Goal: Use online tool/utility: Use online tool/utility

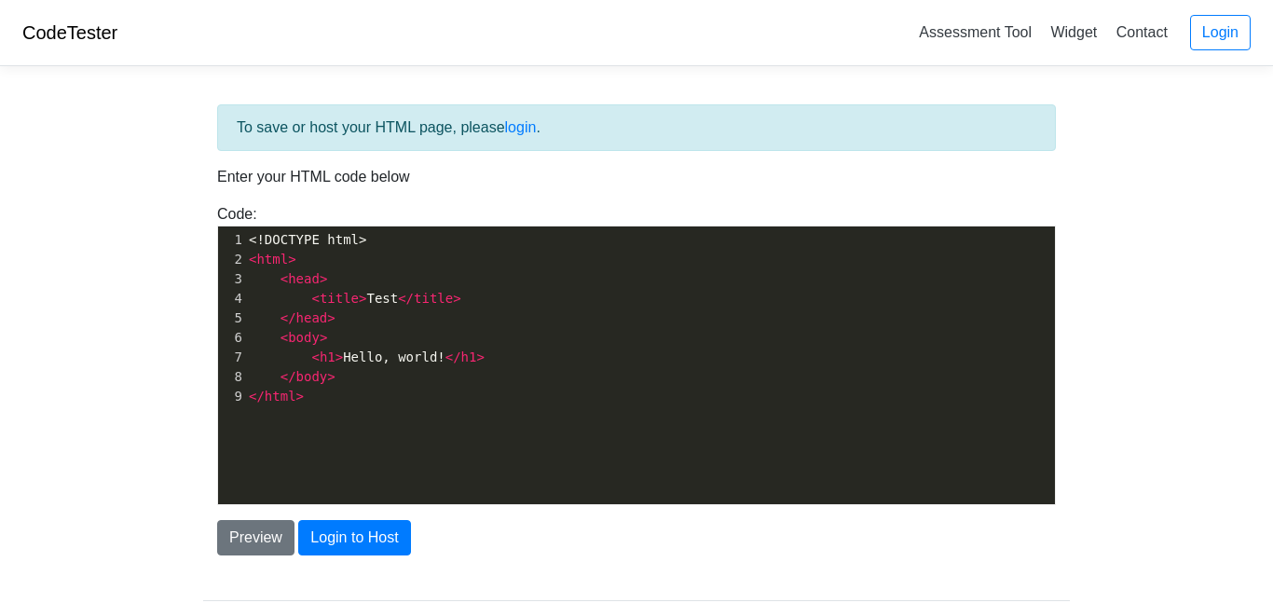
scroll to position [7, 0]
type textarea "<!DOCTYPE html> <html> <head> <title>Test</title> </head> <body> <h1>Hello, wor…"
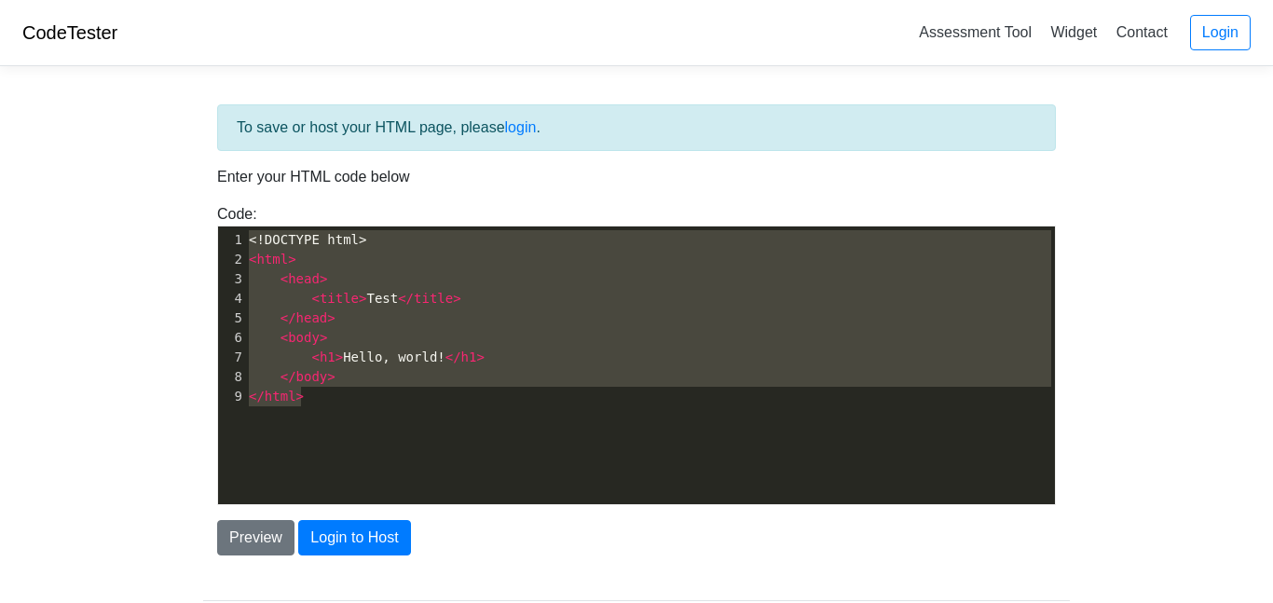
drag, startPoint x: 463, startPoint y: 417, endPoint x: 153, endPoint y: 213, distance: 370.9
click at [153, 213] on body "CodeTester Assessment Tool Widget Contact Login To save or host your HTML page,…" at bounding box center [636, 335] width 1273 height 671
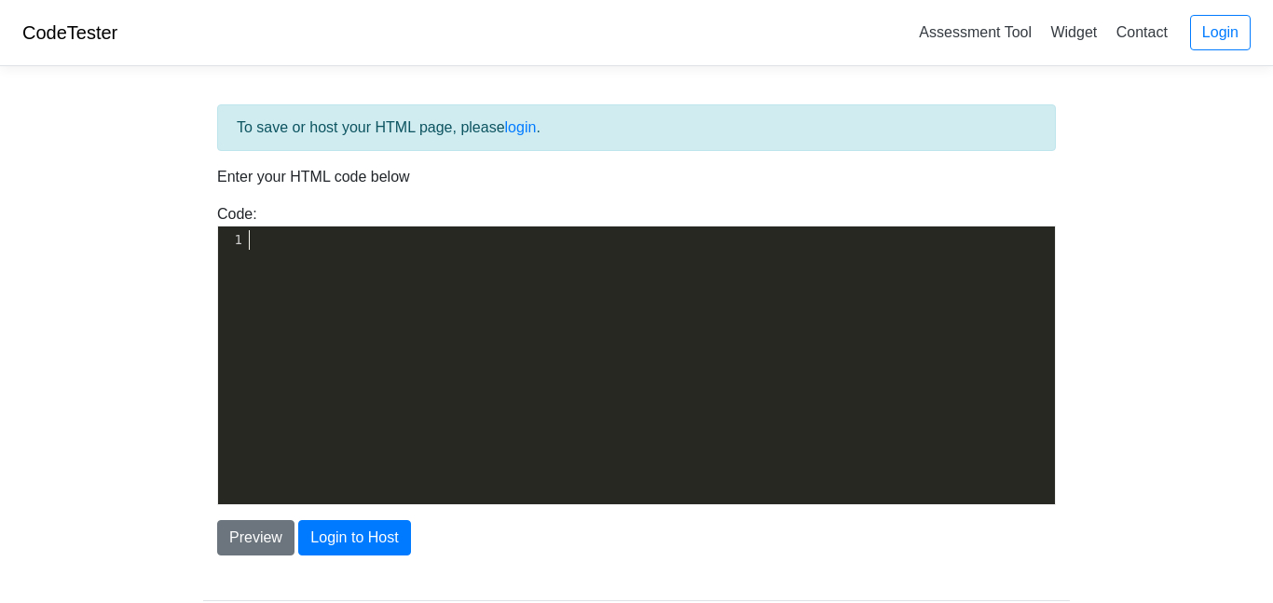
scroll to position [3213, 0]
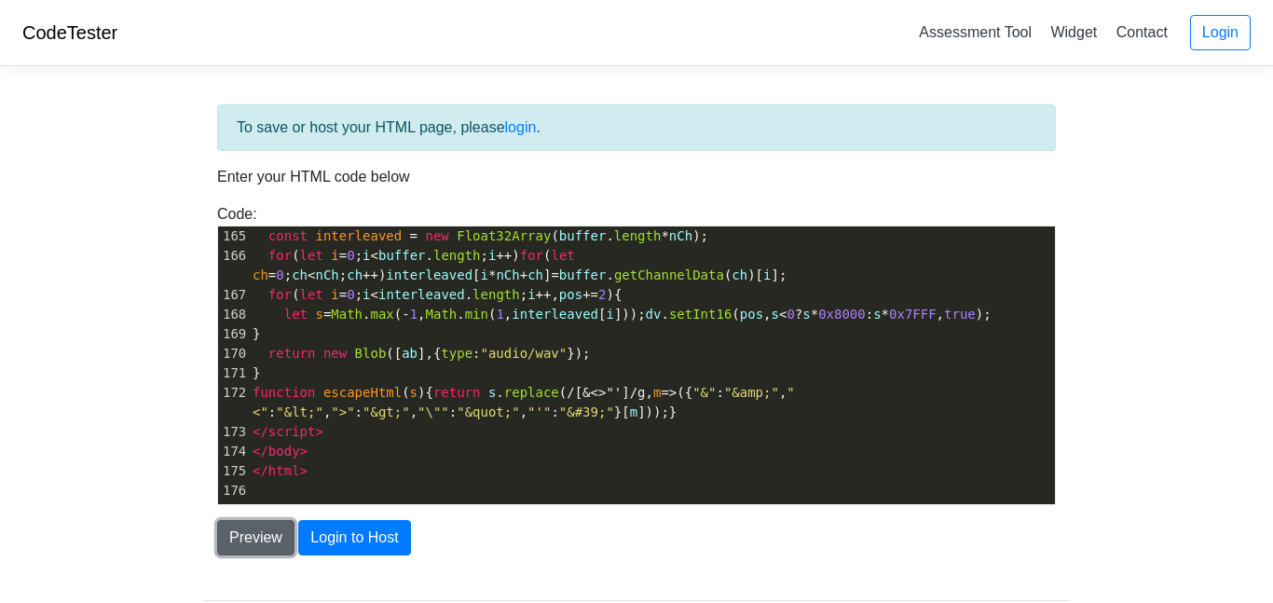
click at [253, 542] on button "Preview" at bounding box center [255, 537] width 77 height 35
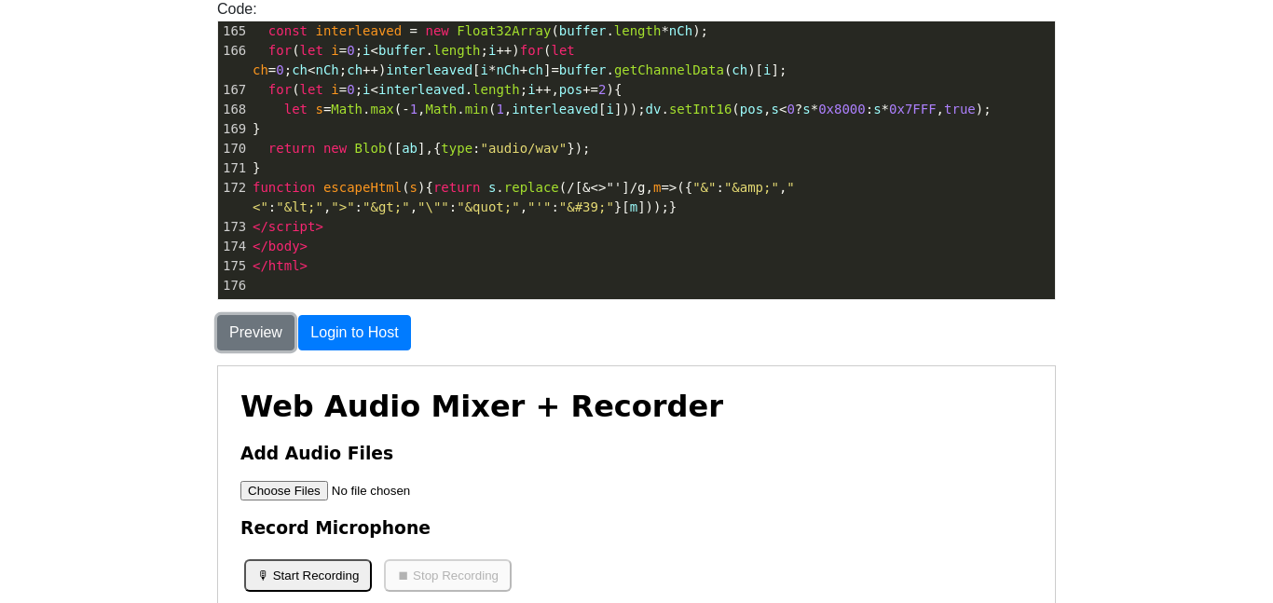
scroll to position [507, 0]
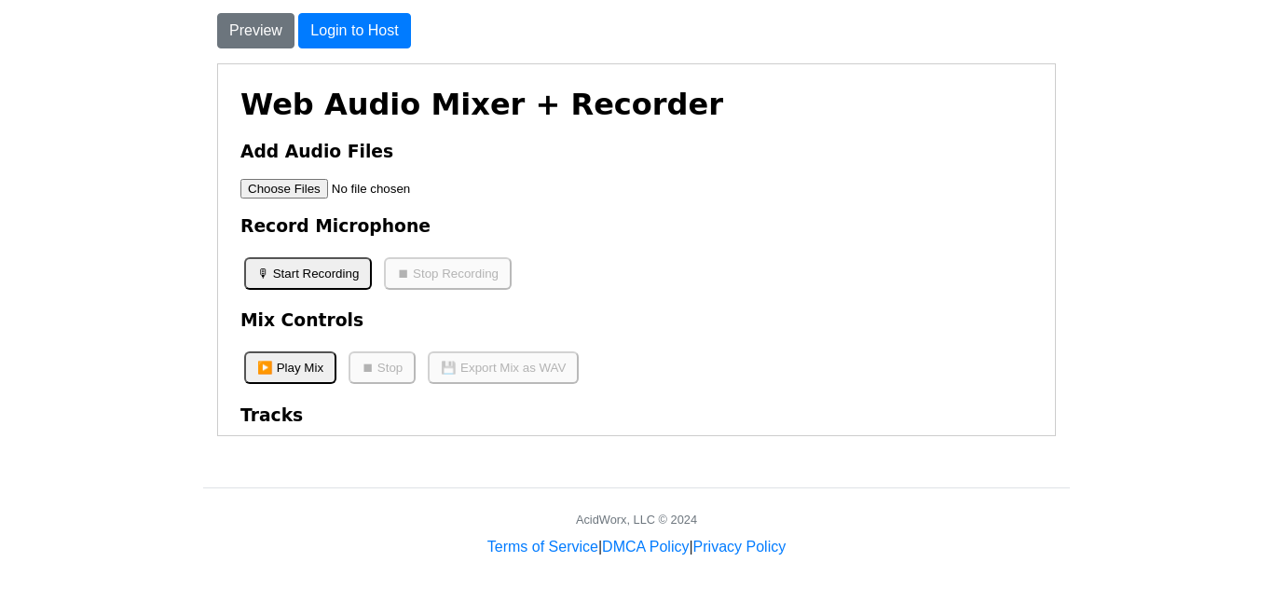
click at [286, 193] on input "file" at bounding box center [357, 188] width 236 height 20
click at [353, 271] on button "🎙 Start Recording" at bounding box center [307, 272] width 128 height 33
click at [414, 281] on button "⏹ Stop Recording" at bounding box center [447, 272] width 128 height 33
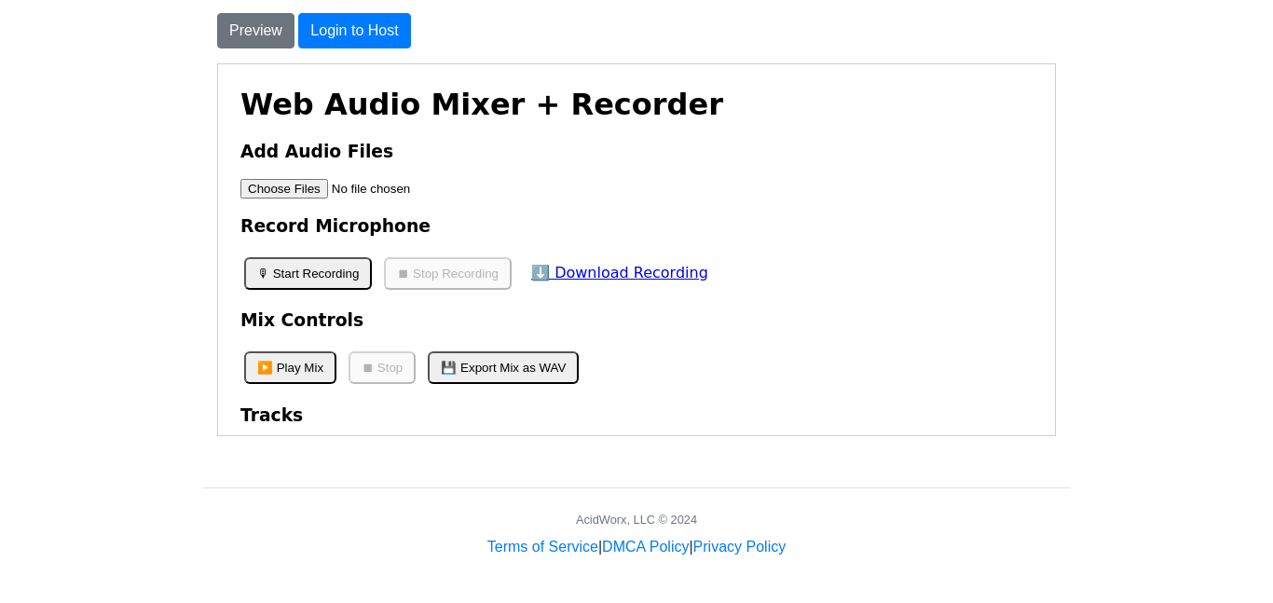
click at [358, 271] on button "🎙 Start Recording" at bounding box center [307, 272] width 128 height 33
click at [438, 289] on button "⏹ Stop Recording" at bounding box center [447, 272] width 128 height 33
click at [319, 279] on button "🎙 Start Recording" at bounding box center [307, 272] width 128 height 33
click at [431, 286] on button "⏹ Stop Recording" at bounding box center [447, 272] width 128 height 33
click at [299, 375] on button "▶️ Play Mix" at bounding box center [289, 366] width 92 height 33
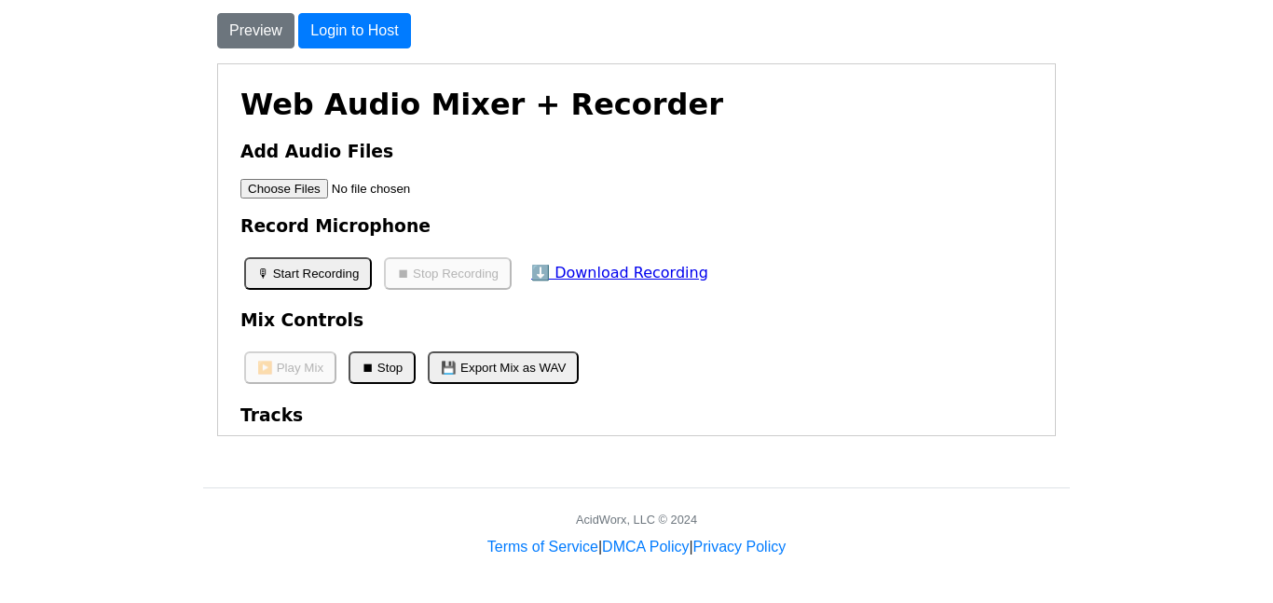
click at [396, 362] on button "⏹ Stop" at bounding box center [381, 366] width 67 height 33
click at [302, 369] on button "▶️ Play Mix" at bounding box center [289, 366] width 92 height 33
click at [391, 373] on button "⏹ Stop" at bounding box center [381, 366] width 67 height 33
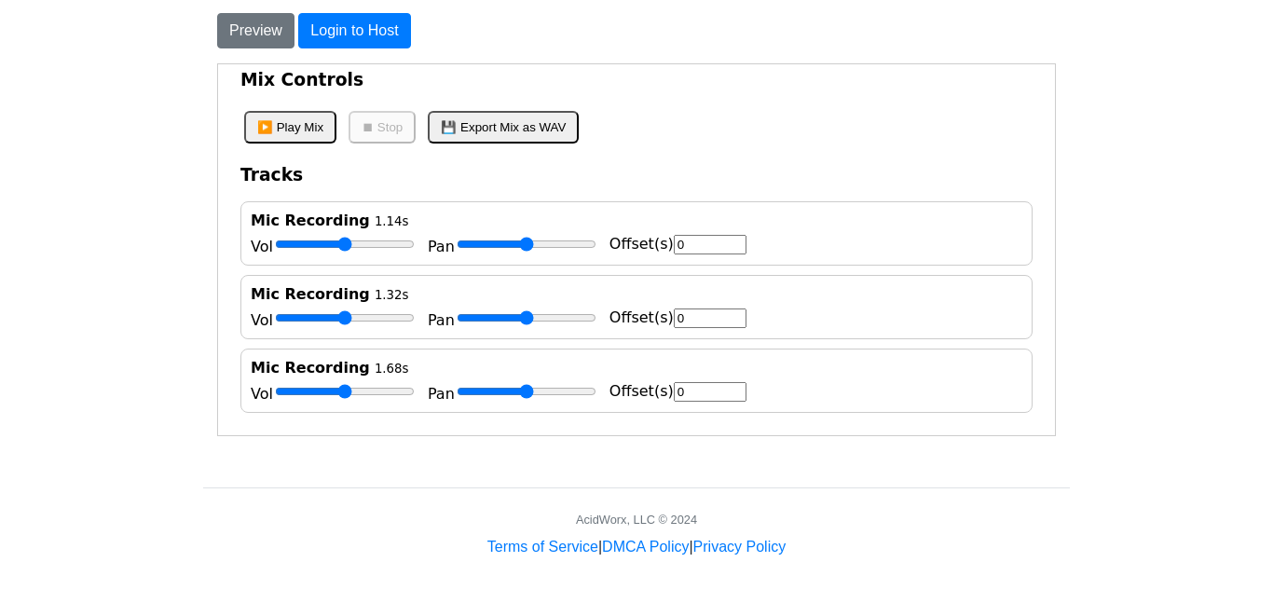
scroll to position [253, 0]
drag, startPoint x: 344, startPoint y: 390, endPoint x: 475, endPoint y: 406, distance: 132.5
type input "2"
click at [414, 398] on input "Vol" at bounding box center [344, 390] width 140 height 15
click at [280, 130] on button "▶️ Play Mix" at bounding box center [289, 126] width 92 height 33
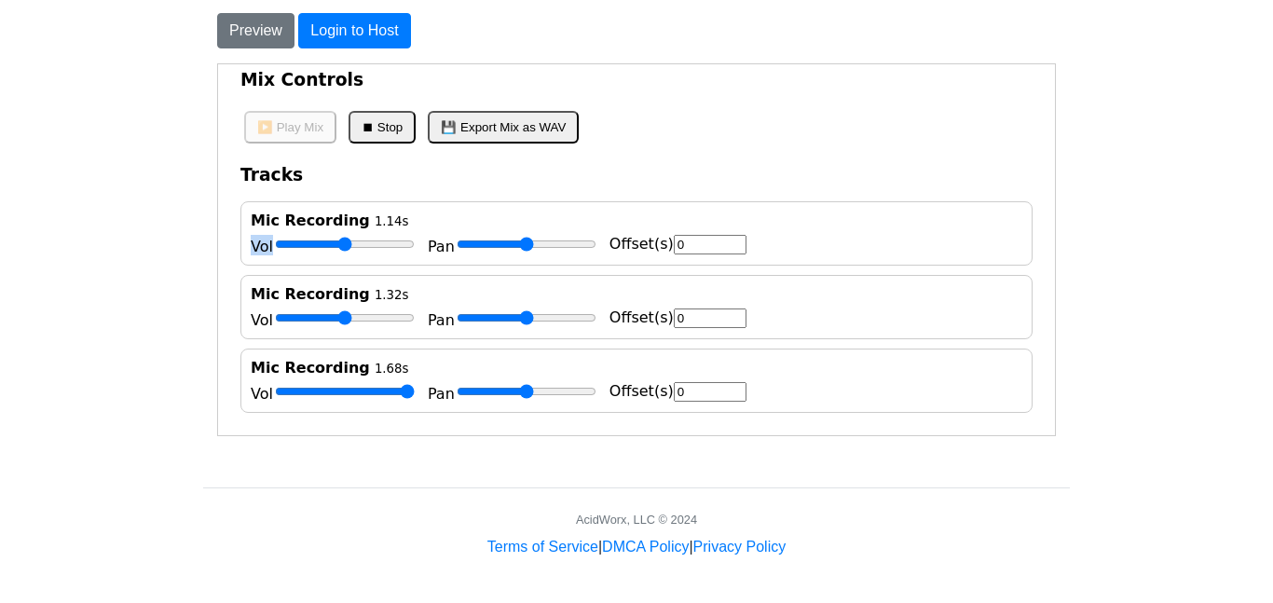
drag, startPoint x: 346, startPoint y: 232, endPoint x: 425, endPoint y: 258, distance: 83.4
click at [425, 258] on div "Mic Recording 1.14s Vol Pan Offset(s) 0" at bounding box center [635, 232] width 792 height 64
click at [388, 136] on button "⏹ Stop" at bounding box center [381, 126] width 67 height 33
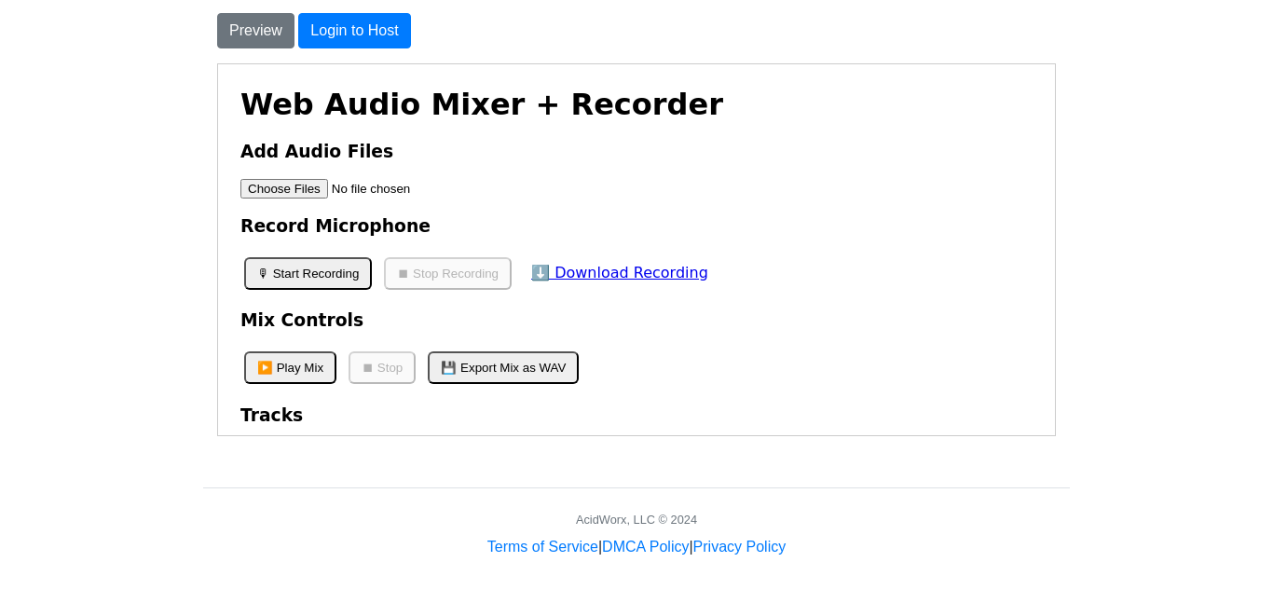
click at [239, 10] on div "Preview Login to Host" at bounding box center [636, 23] width 867 height 50
click at [243, 20] on button "Preview" at bounding box center [255, 30] width 77 height 35
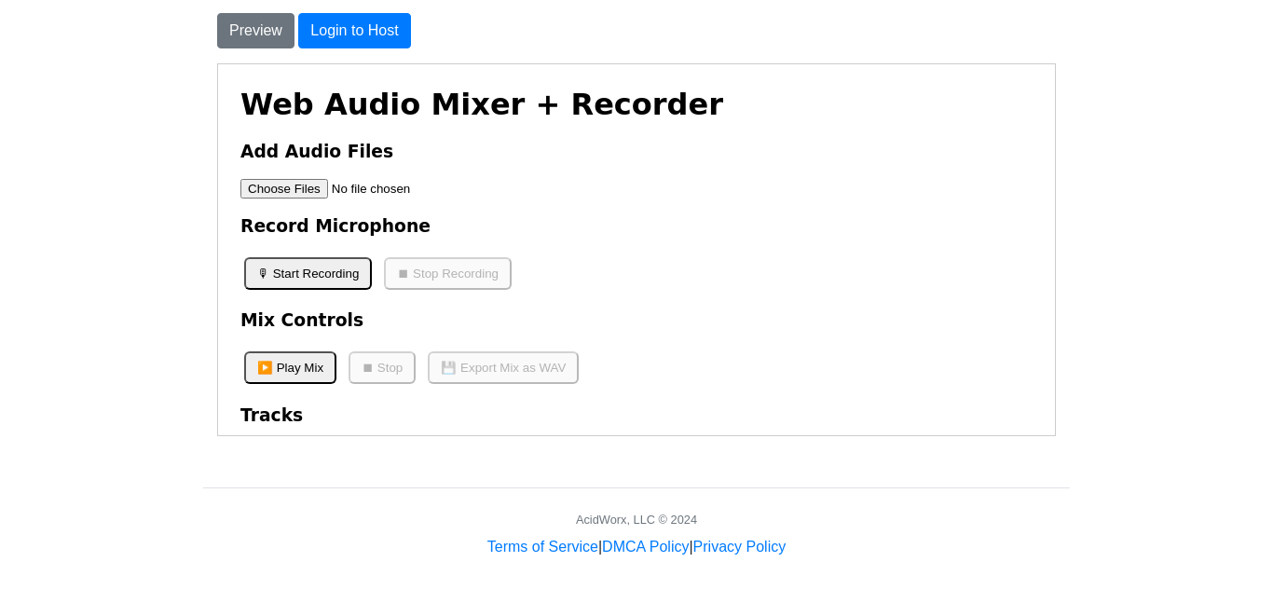
click at [315, 272] on button "🎙 Start Recording" at bounding box center [307, 272] width 128 height 33
click at [348, 276] on button "🎙 Start Recording" at bounding box center [307, 272] width 128 height 33
click at [343, 283] on button "🎙 Start Recording" at bounding box center [307, 272] width 128 height 33
click at [280, 32] on button "Preview" at bounding box center [255, 30] width 77 height 35
click at [323, 289] on button "🎙 Start Recording" at bounding box center [307, 272] width 128 height 33
